Goal: Check status: Check status

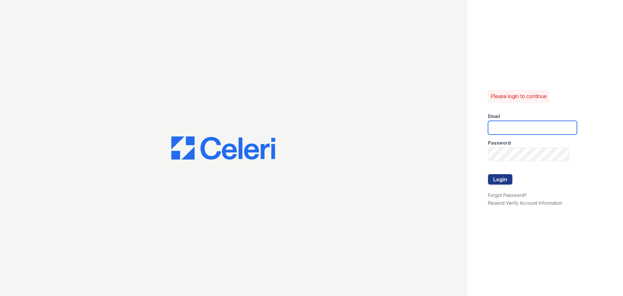
click at [500, 126] on input "email" at bounding box center [532, 128] width 89 height 14
click at [563, 123] on input "email" at bounding box center [532, 128] width 89 height 14
type input "arrivechaddsford@trinity-pm.com"
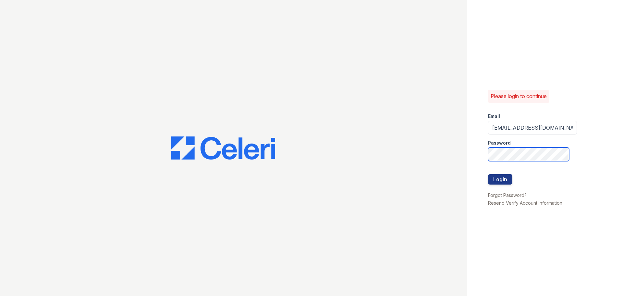
click at [488, 174] on button "Login" at bounding box center [500, 179] width 24 height 10
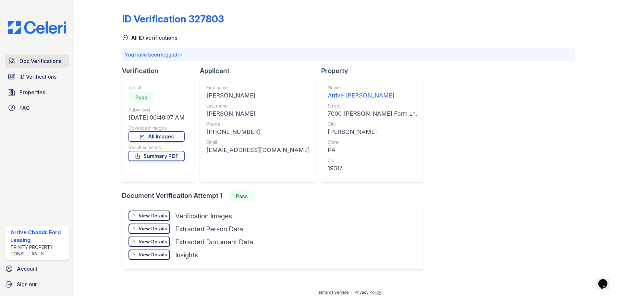
click at [42, 60] on span "Doc Verifications" at bounding box center [40, 61] width 42 height 8
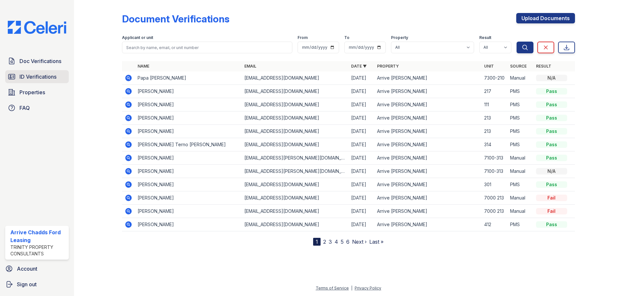
click at [43, 72] on link "ID Verifications" at bounding box center [37, 76] width 64 height 13
